Goal: Transaction & Acquisition: Download file/media

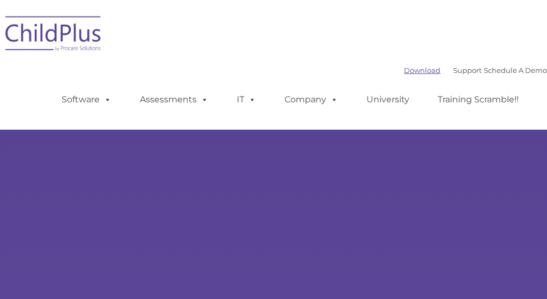
type input ""
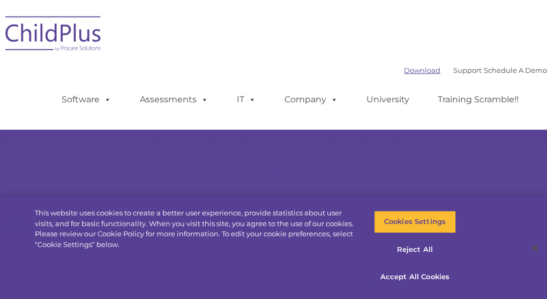
select select "MEDIUM"
click at [404, 72] on link "Download" at bounding box center [422, 70] width 36 height 9
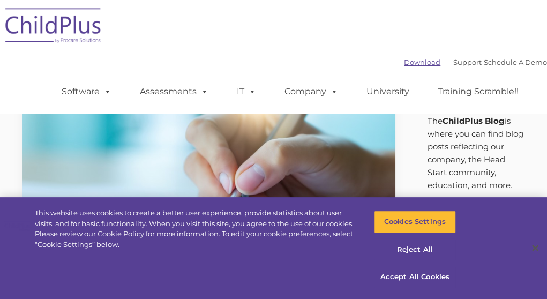
click at [404, 61] on link "Download" at bounding box center [422, 62] width 36 height 9
